Goal: Transaction & Acquisition: Register for event/course

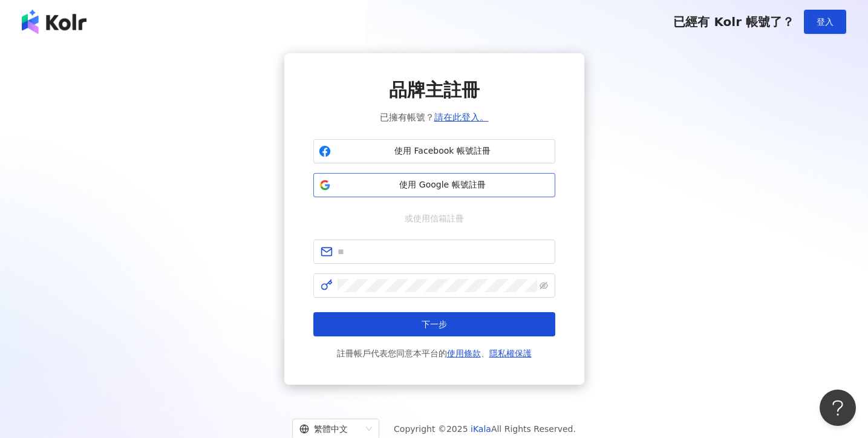
click at [436, 185] on span "使用 Google 帳號註冊" at bounding box center [443, 185] width 214 height 12
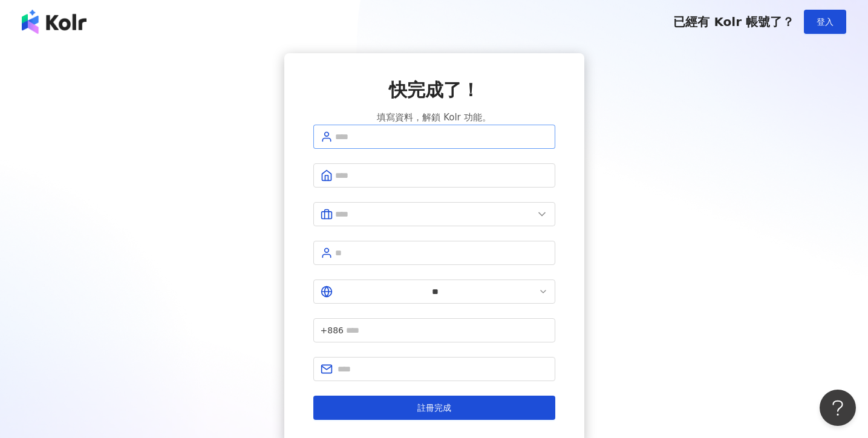
click at [409, 149] on span at bounding box center [434, 137] width 242 height 24
click at [420, 324] on input "text" at bounding box center [447, 330] width 202 height 13
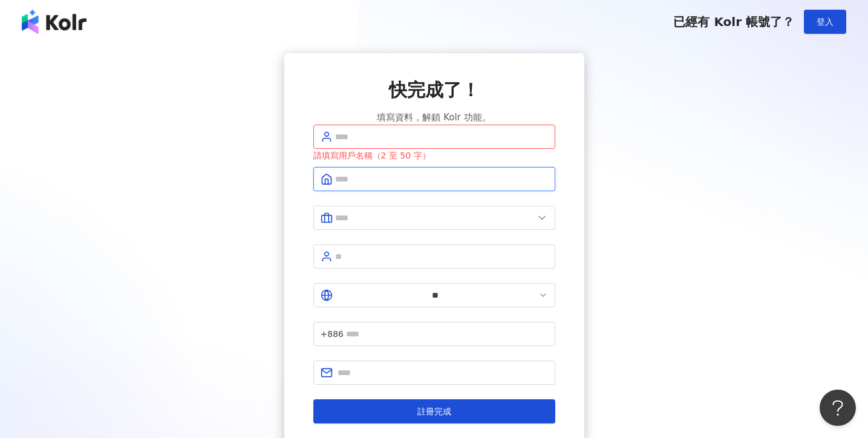
click at [395, 186] on input "text" at bounding box center [441, 178] width 213 height 13
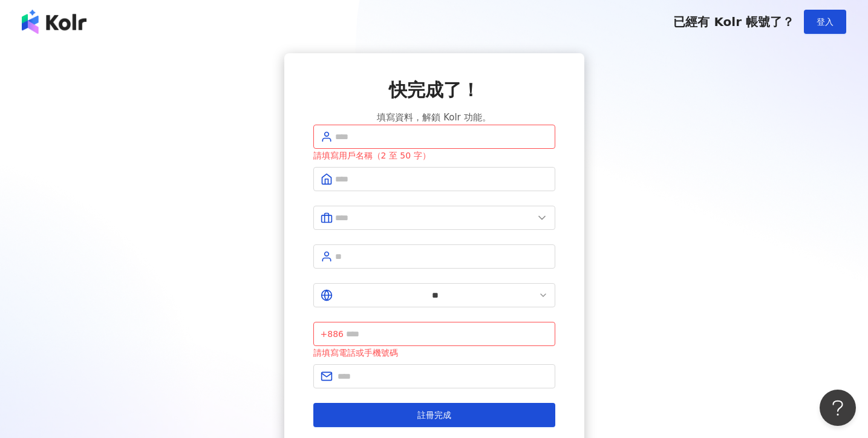
click at [509, 105] on div "快完成了！ 填寫資料，解鎖 Kolr 功能。" at bounding box center [434, 100] width 242 height 47
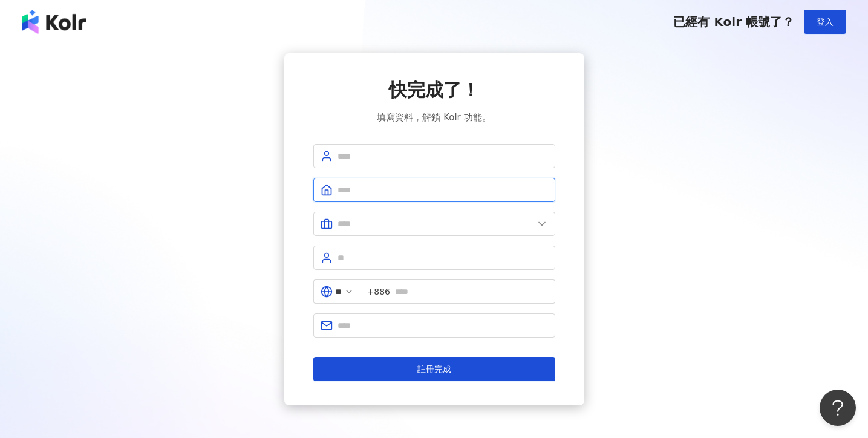
click at [385, 193] on input "text" at bounding box center [443, 189] width 211 height 13
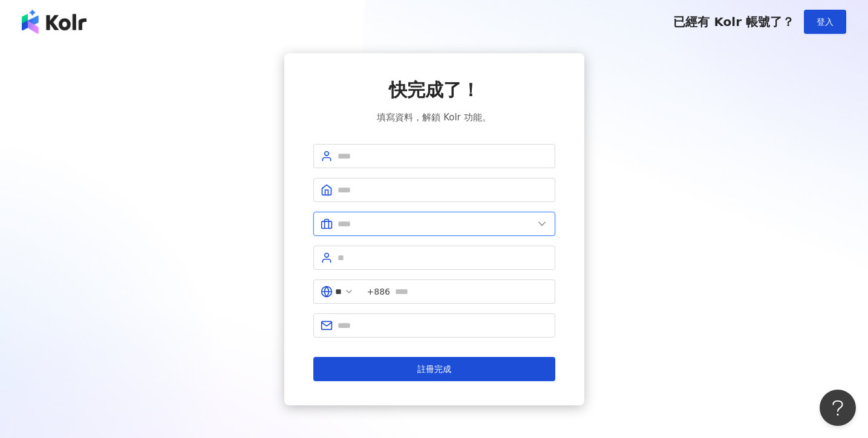
click at [382, 226] on input "text" at bounding box center [436, 223] width 196 height 13
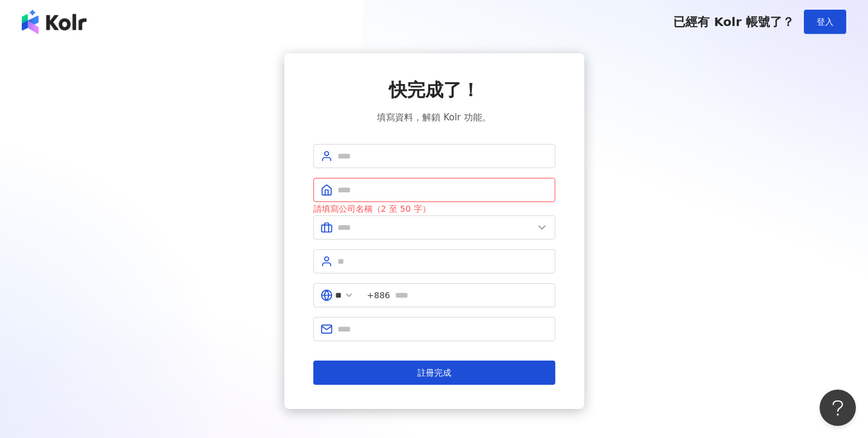
click at [284, 270] on div "快完成了！ 填寫資料，解鎖 Kolr 功能。 請填寫公司名稱（2 至 50 字） 美容業 醫療生技及保健業 食品飲料業 批發及零售業 電子商務業 金融業 資訊…" at bounding box center [434, 231] width 300 height 356
click at [357, 195] on input "text" at bounding box center [443, 189] width 211 height 13
click at [360, 160] on input "text" at bounding box center [443, 155] width 211 height 13
click at [384, 158] on input "text" at bounding box center [443, 155] width 211 height 13
type input "*"
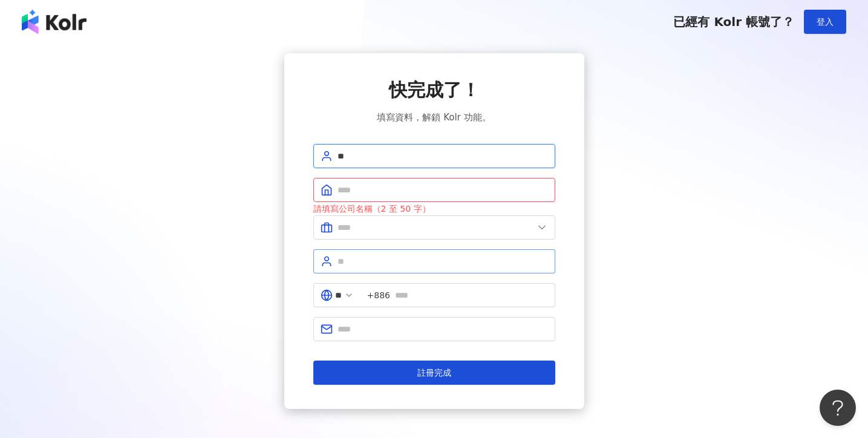
type input "**"
click at [361, 266] on input "text" at bounding box center [443, 261] width 211 height 13
click at [433, 297] on input "text" at bounding box center [471, 295] width 153 height 13
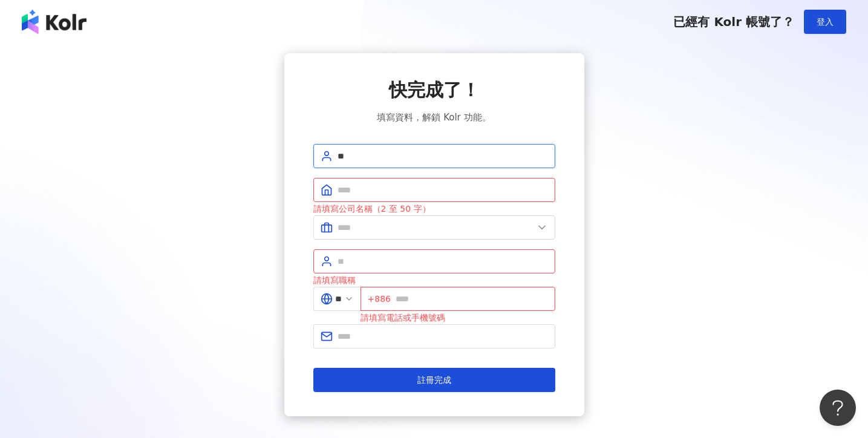
drag, startPoint x: 359, startPoint y: 154, endPoint x: 320, endPoint y: 152, distance: 38.8
click at [326, 151] on span "**" at bounding box center [434, 156] width 242 height 24
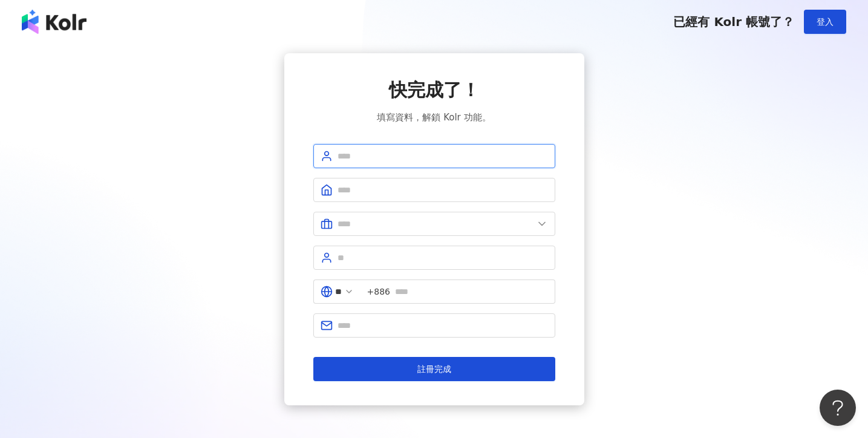
click at [402, 157] on input "text" at bounding box center [443, 155] width 211 height 13
click at [389, 327] on input "text" at bounding box center [443, 325] width 211 height 13
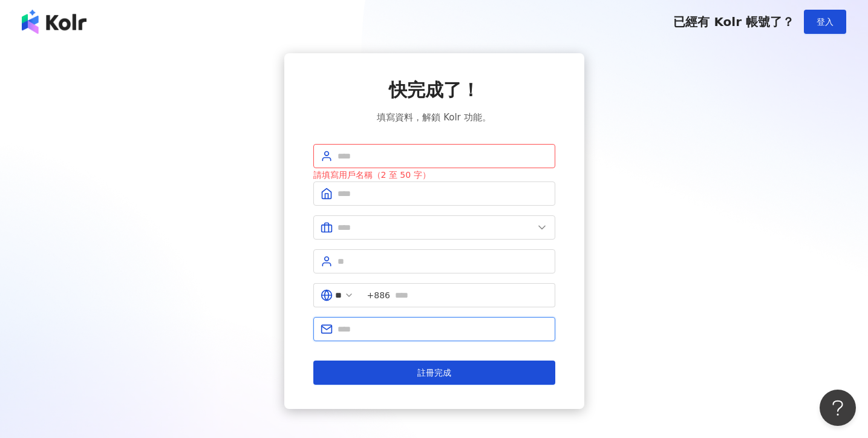
type input "**********"
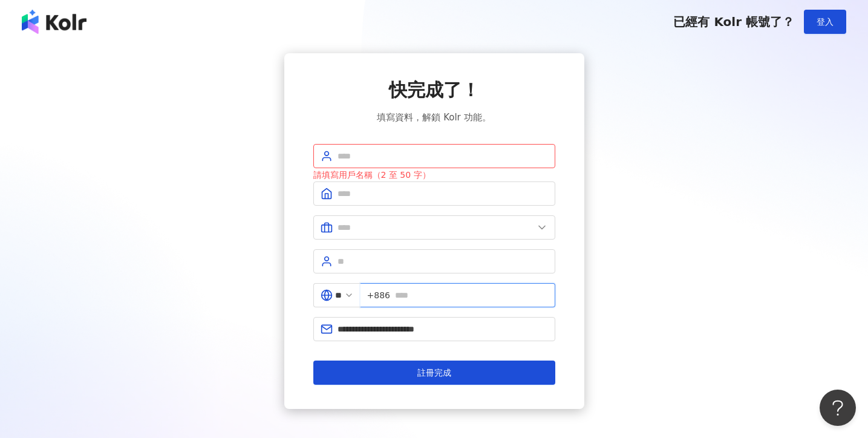
click at [430, 300] on input "text" at bounding box center [471, 295] width 153 height 13
type input "**********"
click at [394, 158] on input "text" at bounding box center [443, 155] width 211 height 13
type input "*"
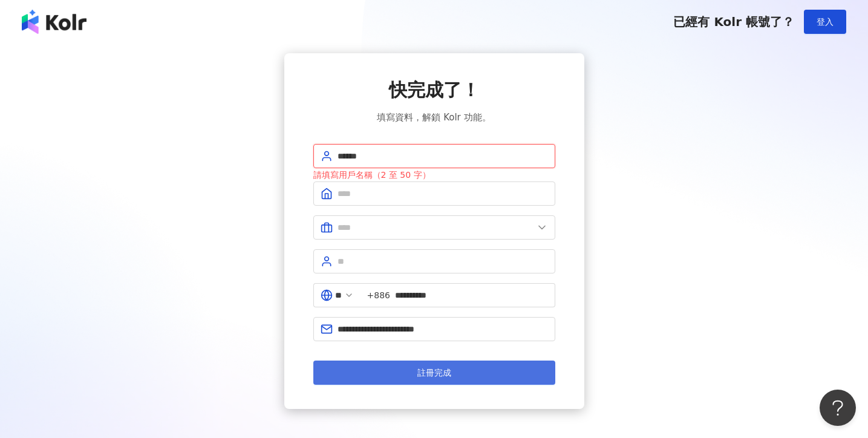
type input "******"
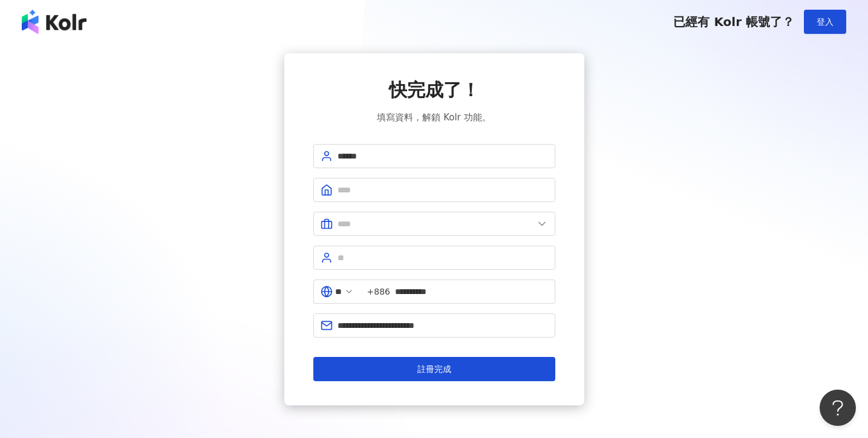
click at [479, 381] on button "註冊完成" at bounding box center [434, 369] width 242 height 24
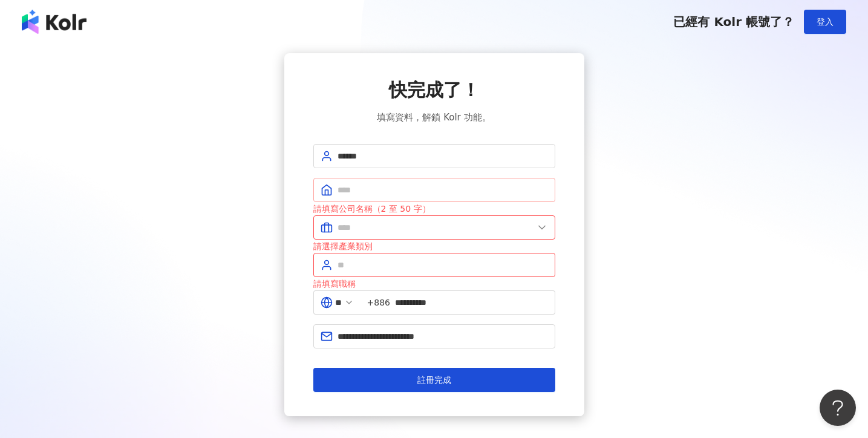
click at [374, 179] on span at bounding box center [434, 190] width 242 height 24
click at [375, 185] on input "text" at bounding box center [443, 189] width 211 height 13
click at [384, 228] on input "text" at bounding box center [436, 227] width 196 height 13
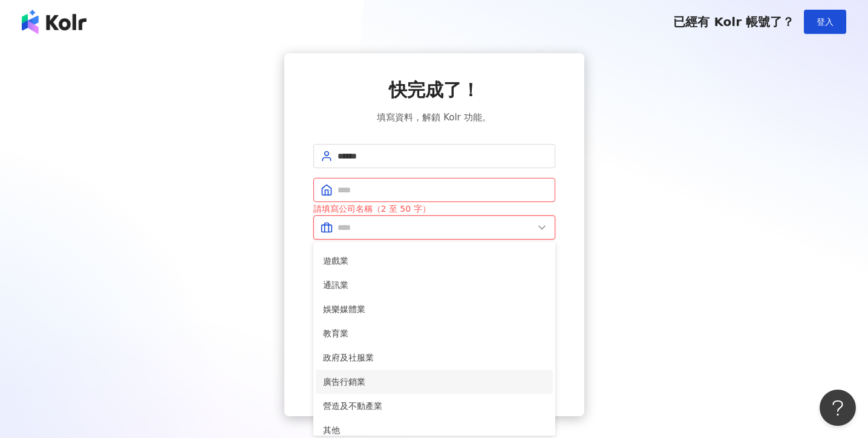
scroll to position [247, 0]
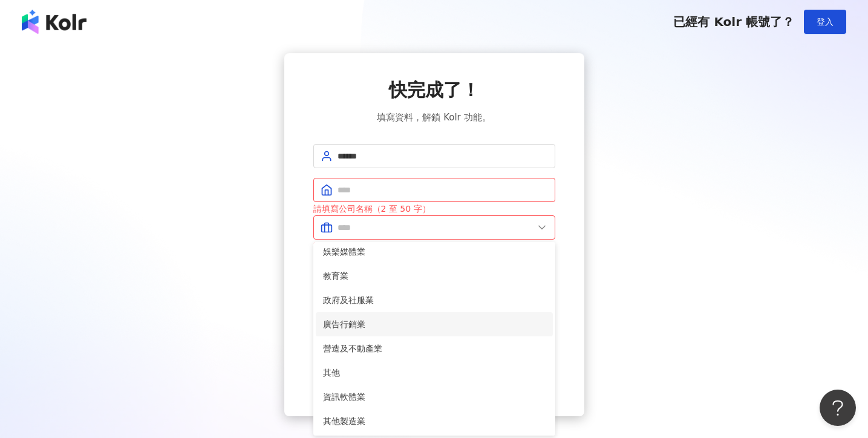
click at [392, 325] on span "廣告行銷業" at bounding box center [434, 324] width 223 height 13
type input "*****"
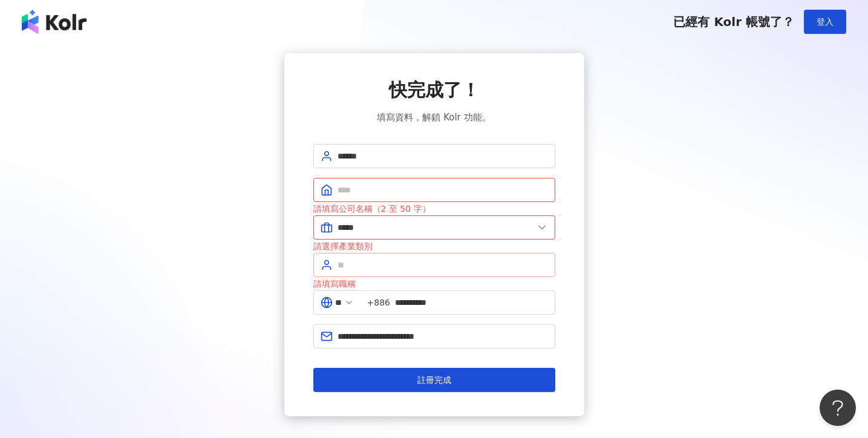
click at [375, 275] on span at bounding box center [434, 265] width 242 height 24
click at [376, 271] on input "text" at bounding box center [443, 264] width 211 height 13
type input "*"
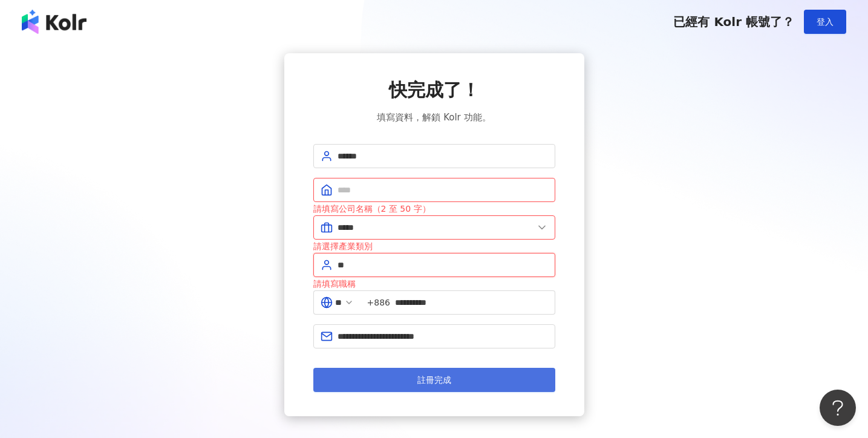
type input "**"
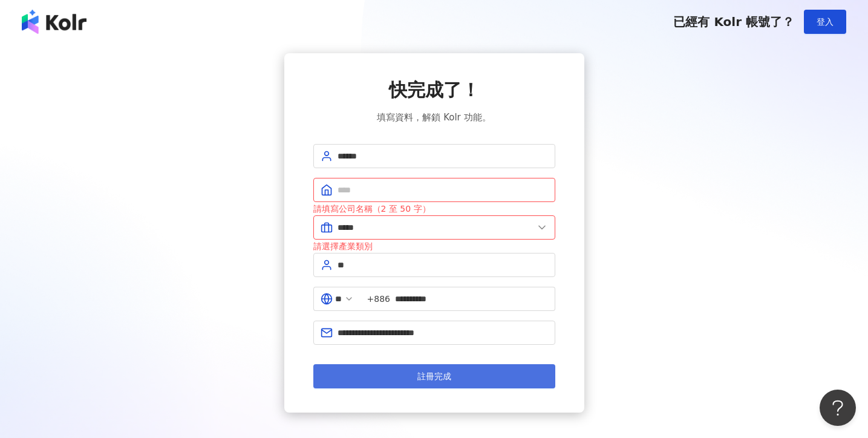
click at [425, 385] on button "註冊完成" at bounding box center [434, 376] width 242 height 24
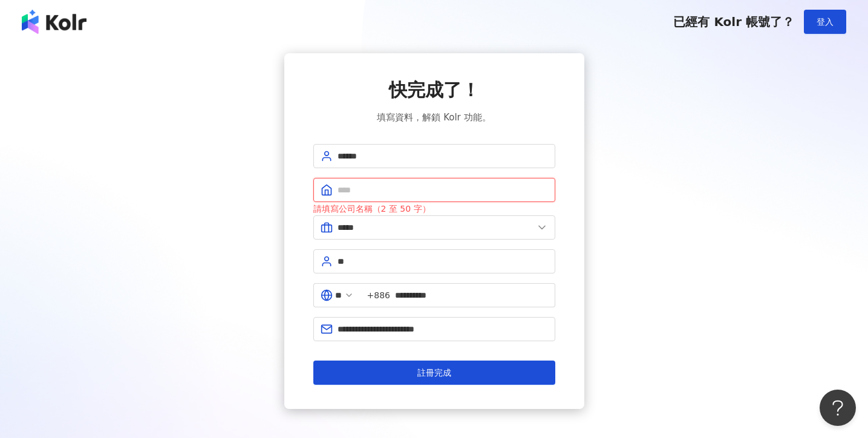
click at [377, 184] on input "text" at bounding box center [443, 189] width 211 height 13
click at [376, 194] on input "text" at bounding box center [443, 189] width 211 height 13
type input "*"
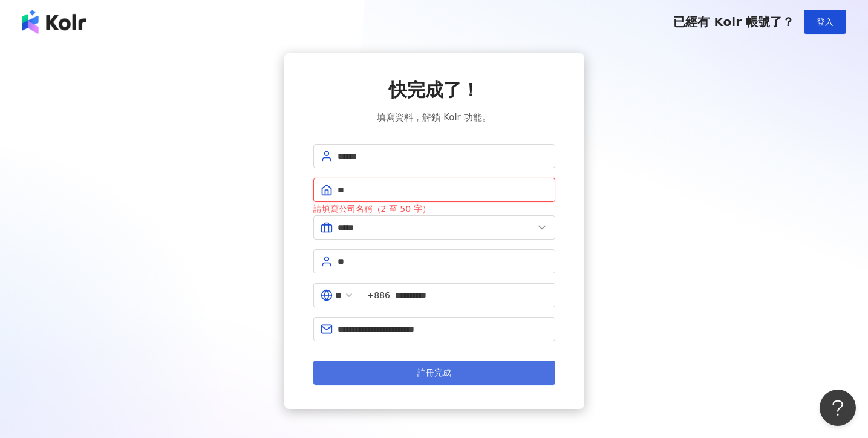
type input "**"
click at [412, 375] on button "註冊完成" at bounding box center [434, 373] width 242 height 24
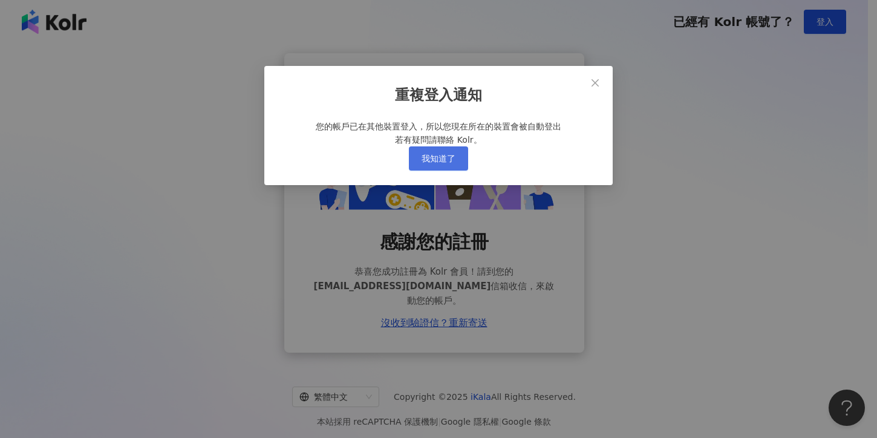
click at [450, 163] on span "我知道了" at bounding box center [439, 159] width 34 height 10
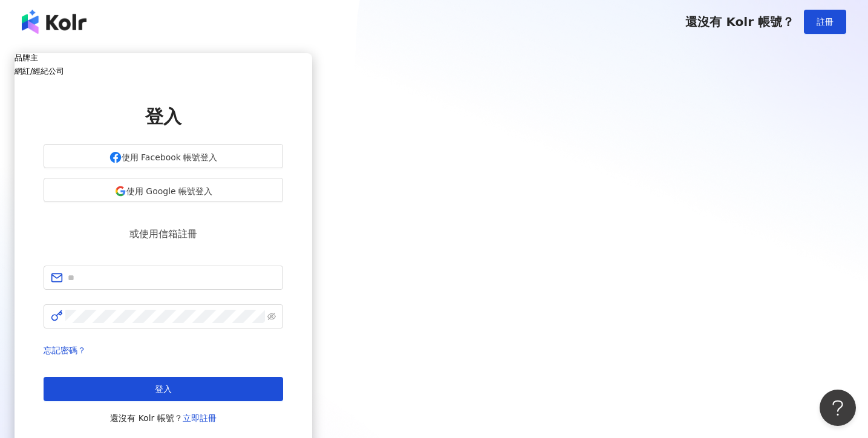
click at [312, 76] on h5 "網紅/經紀公司" at bounding box center [164, 71] width 298 height 9
click at [312, 62] on div "品牌主" at bounding box center [164, 57] width 298 height 9
click at [312, 70] on h5 "網紅/經紀公司" at bounding box center [164, 71] width 298 height 9
click at [312, 62] on div "品牌主" at bounding box center [164, 57] width 298 height 9
click at [312, 67] on div "網紅/經紀公司" at bounding box center [164, 71] width 298 height 9
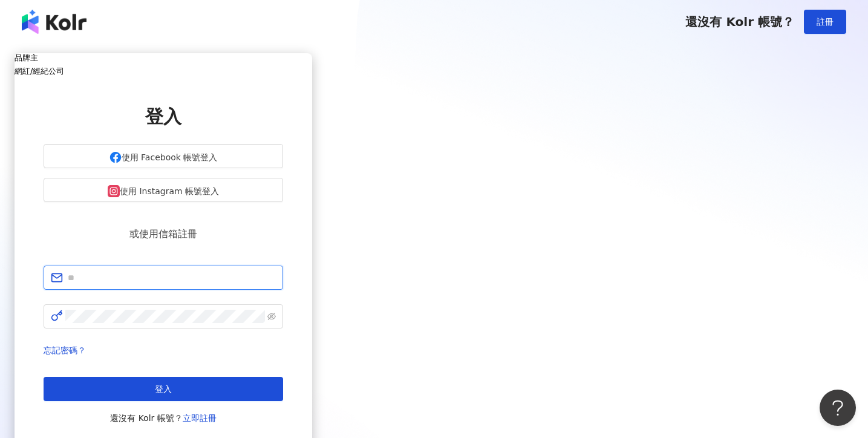
click at [276, 271] on input "text" at bounding box center [172, 277] width 208 height 13
click at [312, 209] on div "品牌主 網紅/經紀公司 登入 使用 Facebook 帳號登入 使用 Instagram 帳號登入 或使用信箱註冊 忘記密碼？ 登入 還沒有 Kolr 帳號？…" at bounding box center [164, 251] width 298 height 396
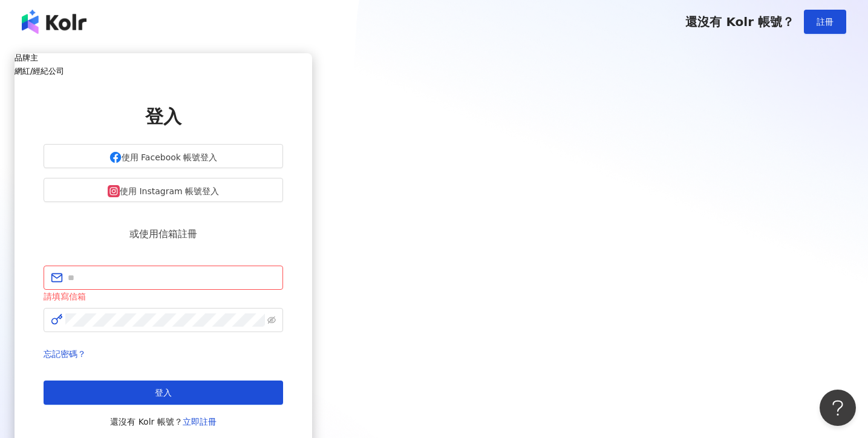
click at [283, 234] on div "或使用信箱註冊" at bounding box center [164, 233] width 240 height 15
click at [276, 271] on input "text" at bounding box center [172, 277] width 208 height 13
type input "**********"
